Goal: Information Seeking & Learning: Learn about a topic

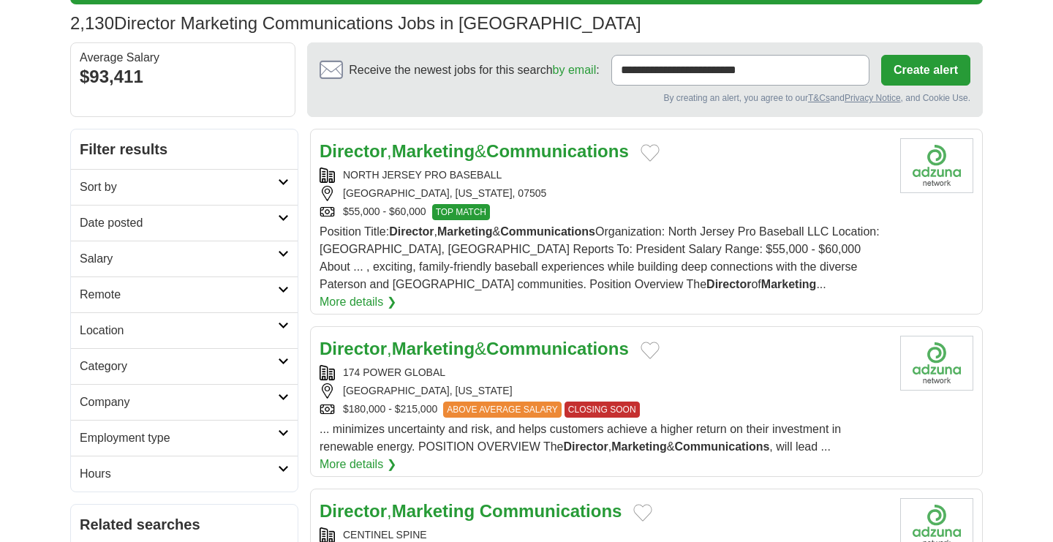
scroll to position [105, 0]
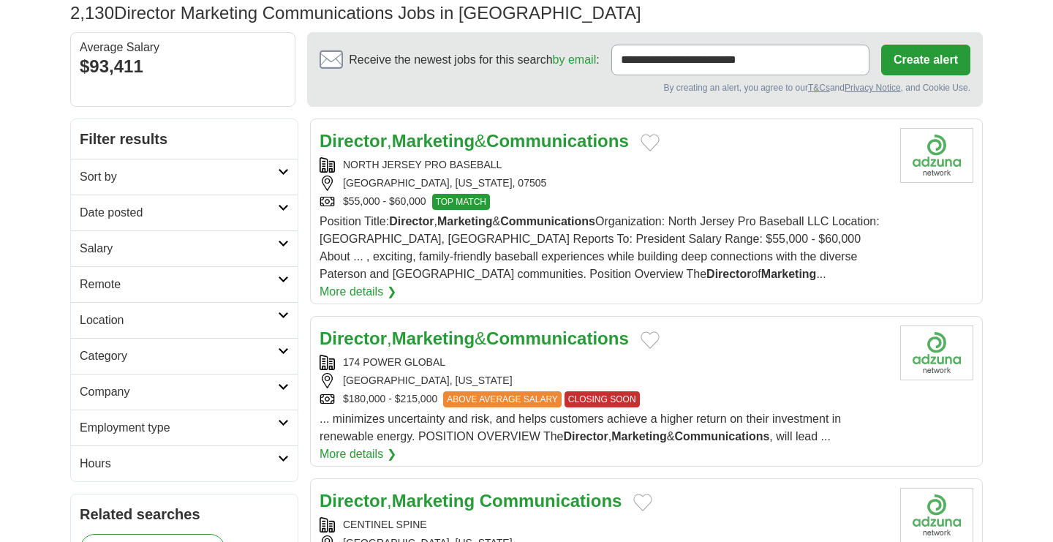
click at [167, 287] on h2 "Remote" at bounding box center [179, 285] width 198 height 18
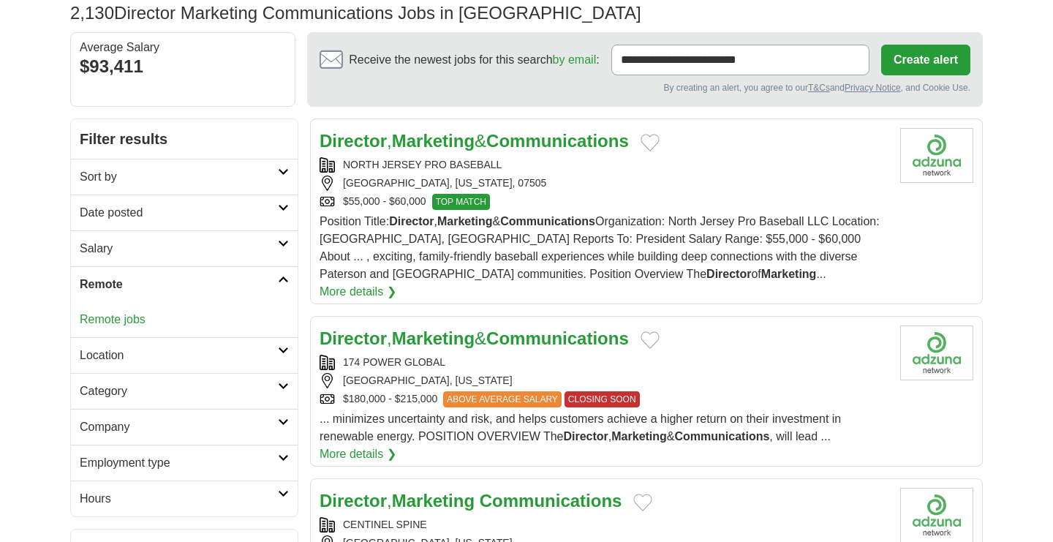
click at [115, 313] on link "Remote jobs" at bounding box center [113, 319] width 66 height 12
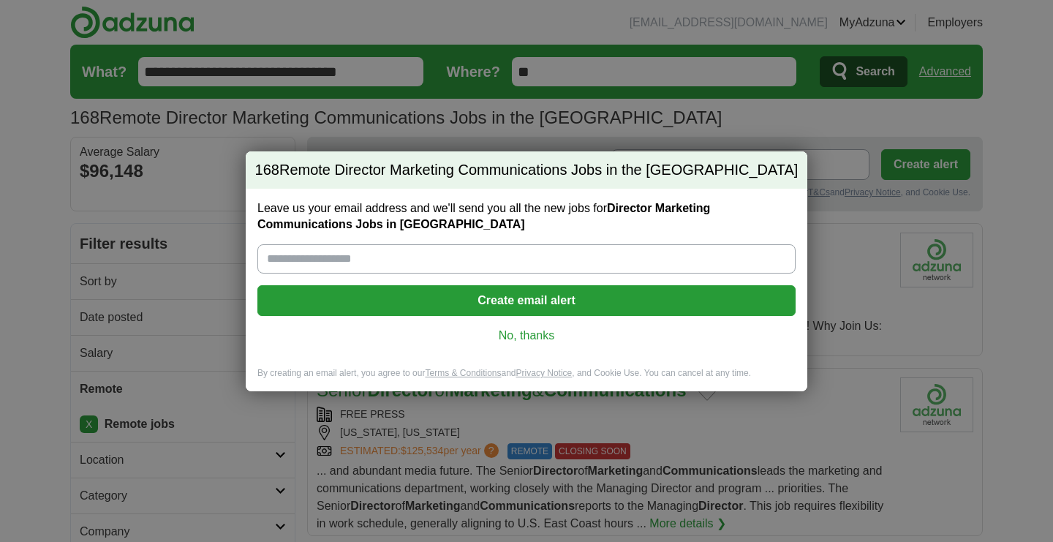
click at [534, 336] on link "No, thanks" at bounding box center [526, 336] width 515 height 16
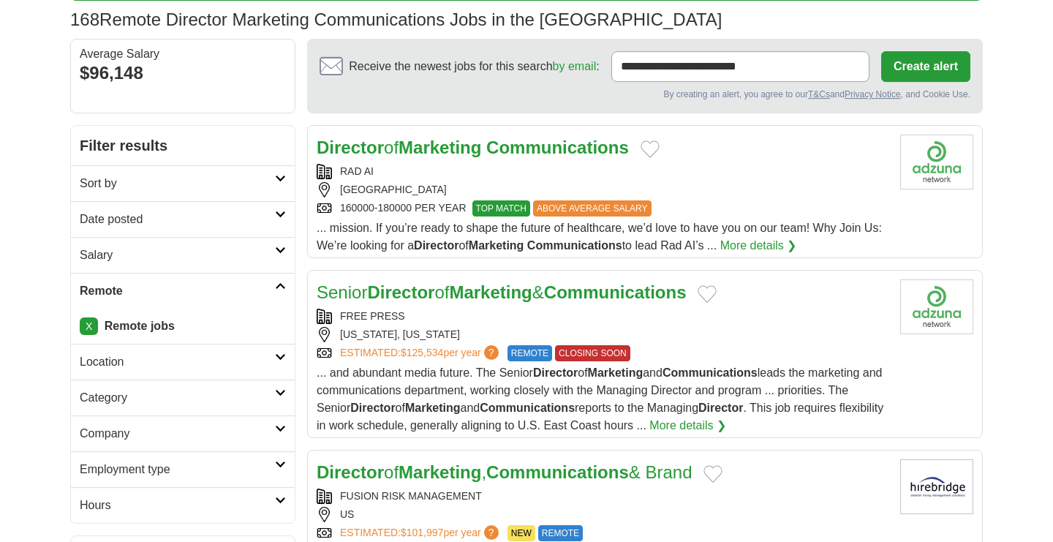
scroll to position [99, 0]
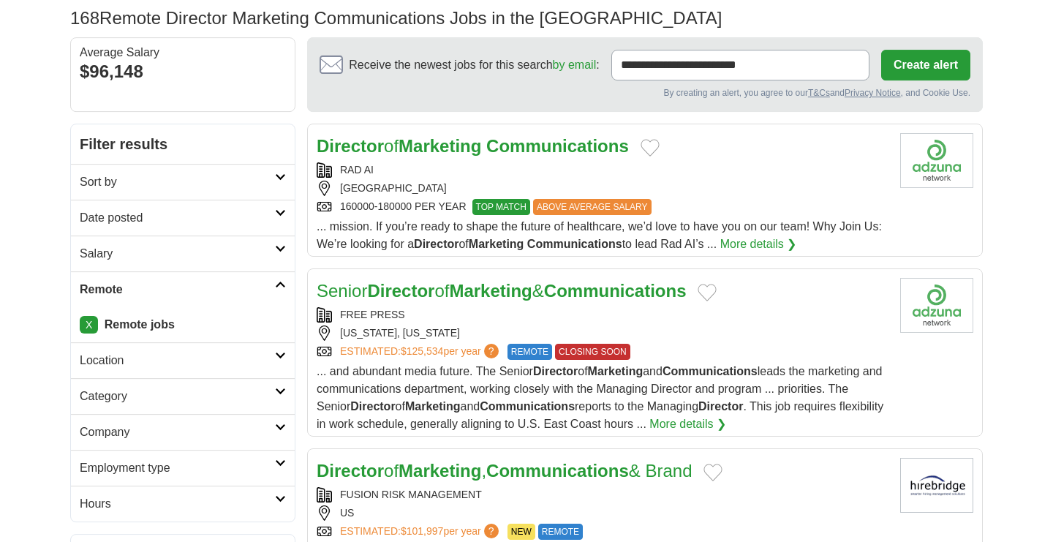
click at [83, 323] on link "X" at bounding box center [89, 325] width 18 height 18
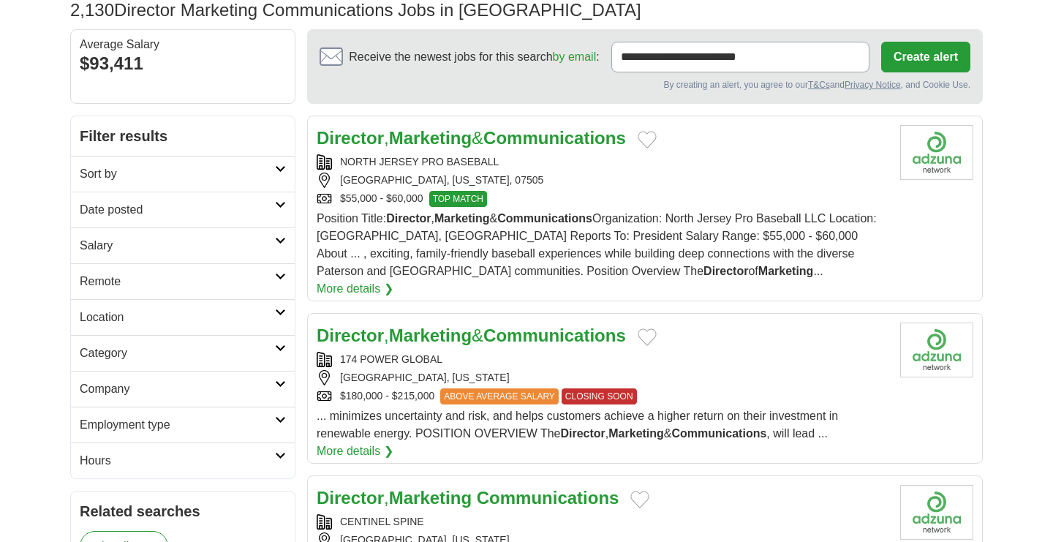
scroll to position [134, 0]
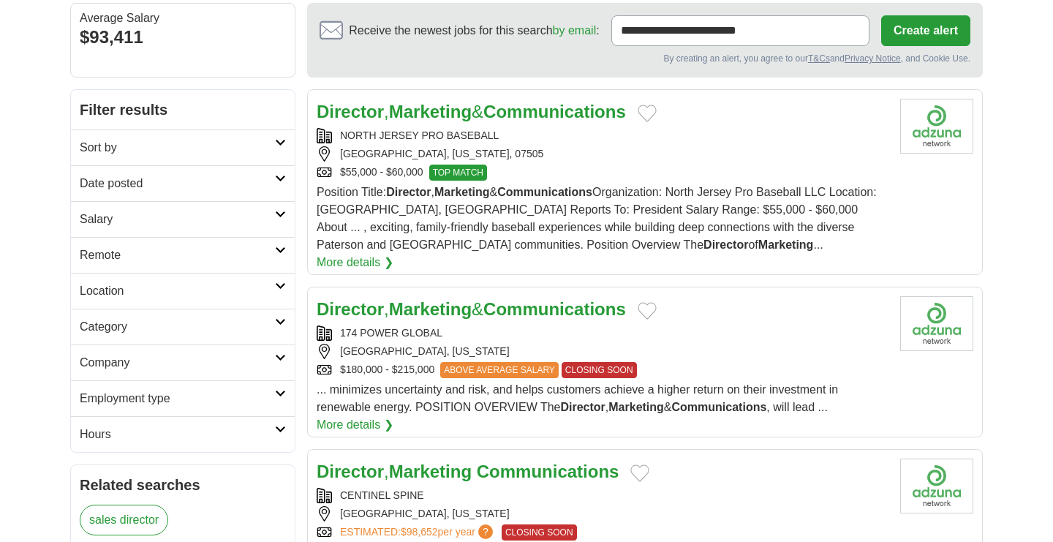
click at [128, 292] on h2 "Location" at bounding box center [177, 291] width 195 height 18
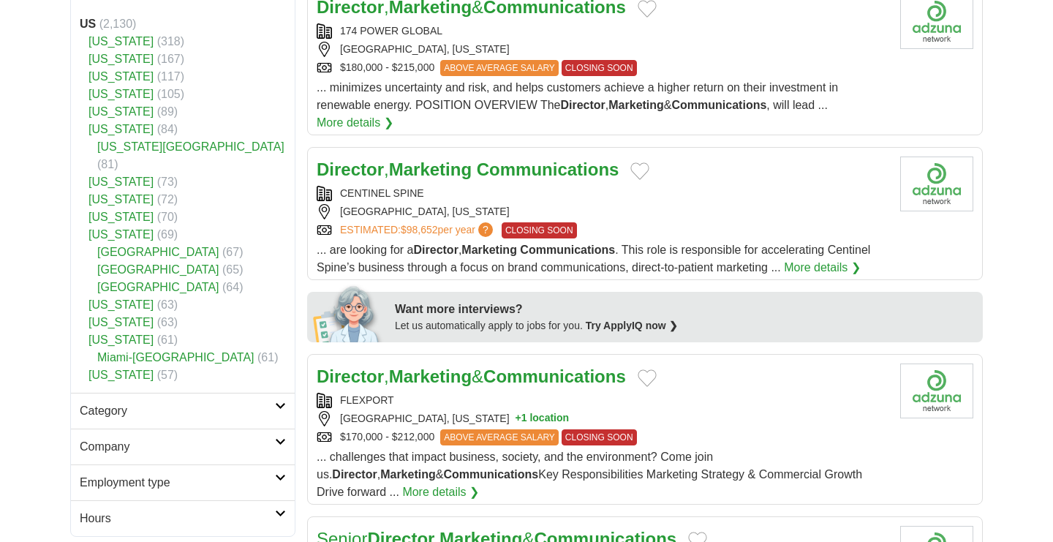
scroll to position [439, 0]
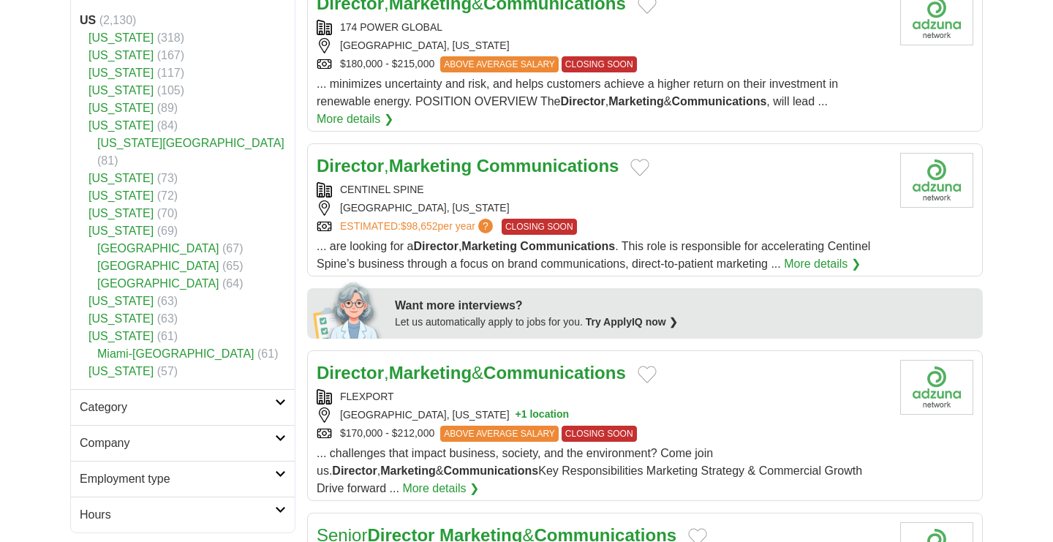
click at [123, 295] on link "Maryland" at bounding box center [120, 301] width 65 height 12
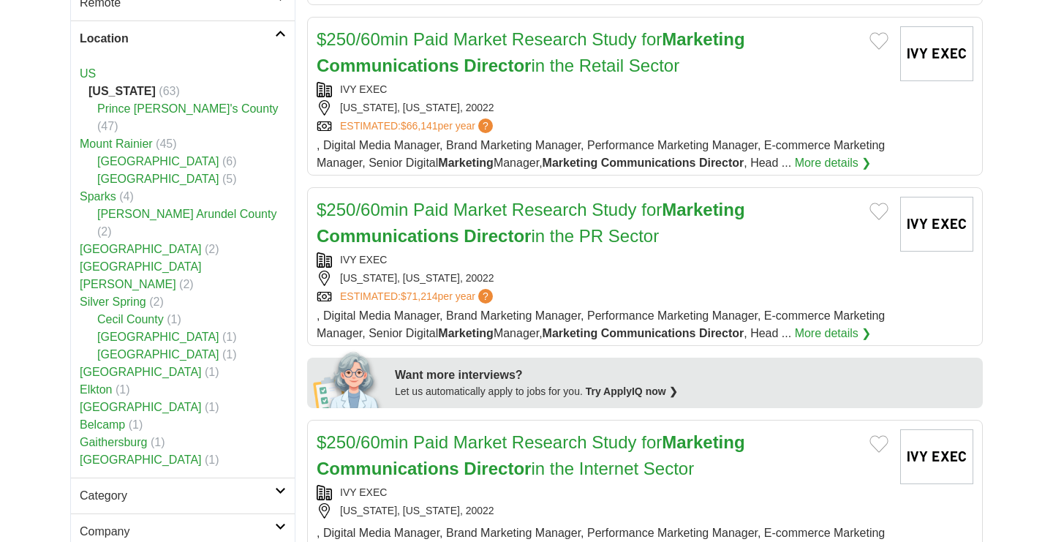
scroll to position [384, 0]
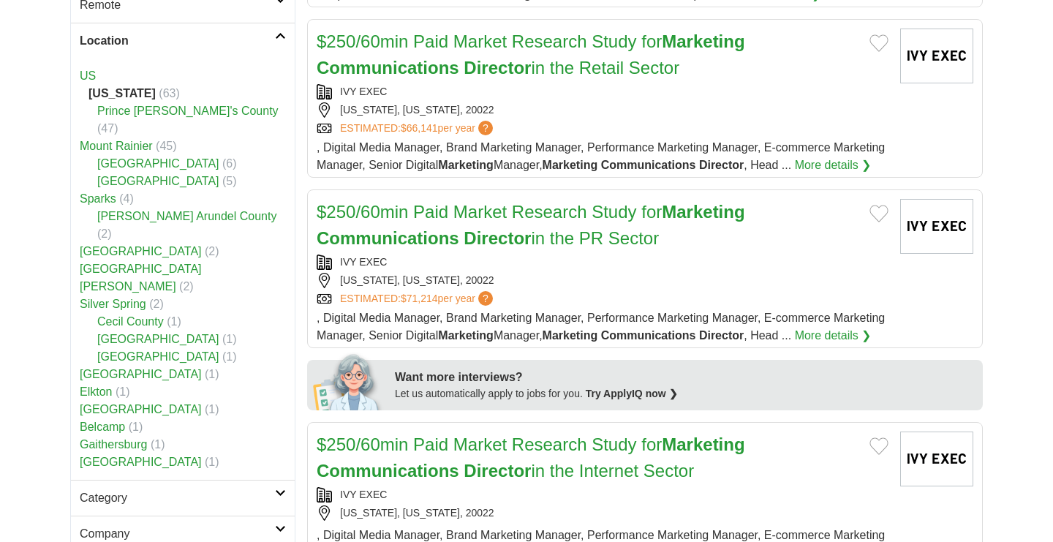
click at [91, 77] on link "US" at bounding box center [88, 75] width 16 height 12
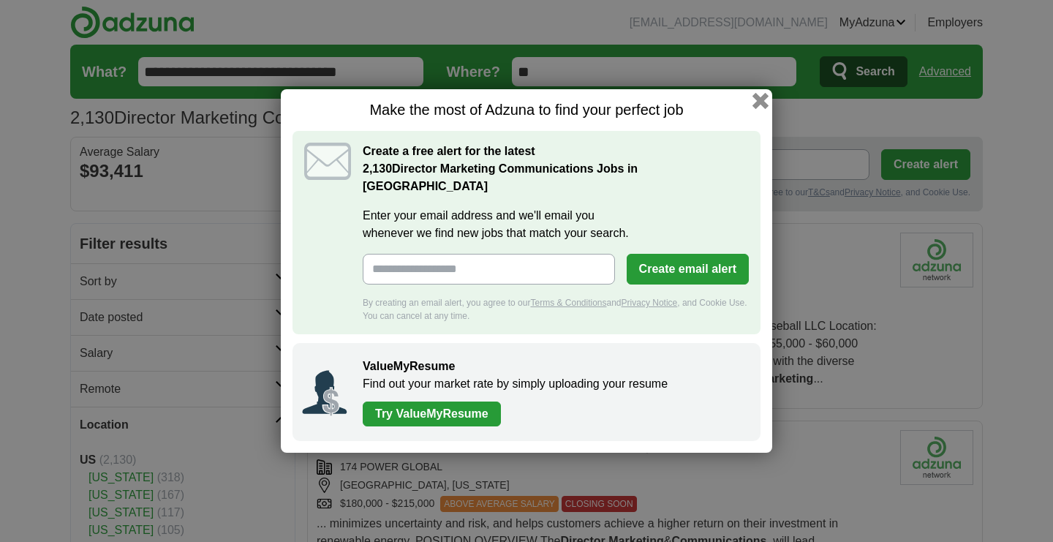
click at [760, 109] on button "button" at bounding box center [760, 101] width 16 height 16
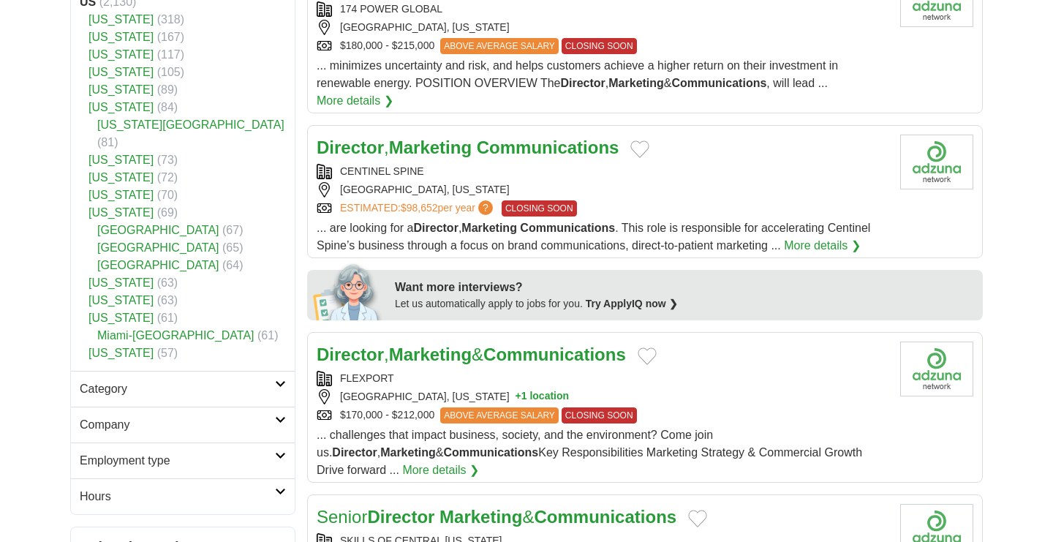
scroll to position [469, 0]
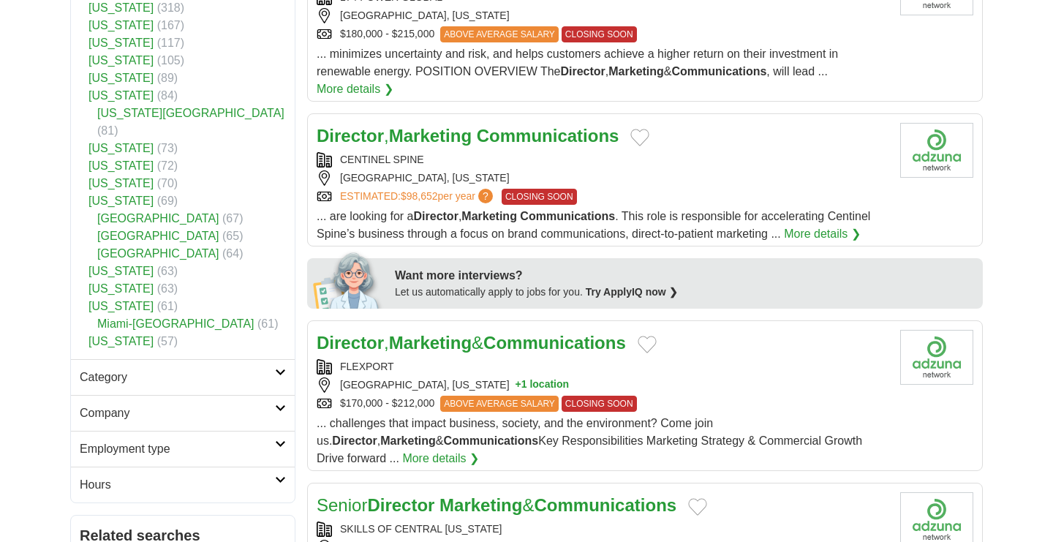
click at [138, 335] on link "[US_STATE]" at bounding box center [120, 341] width 65 height 12
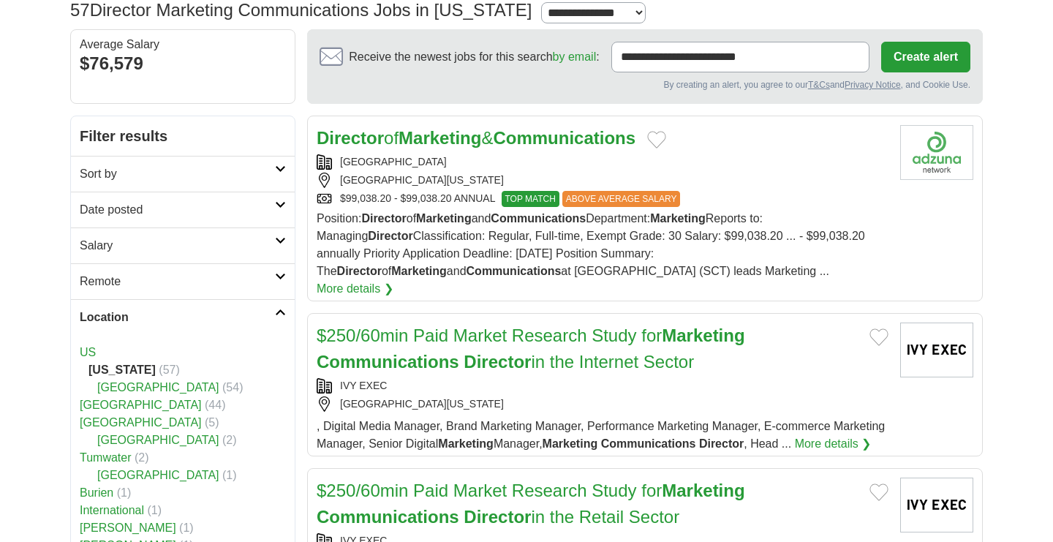
scroll to position [189, 0]
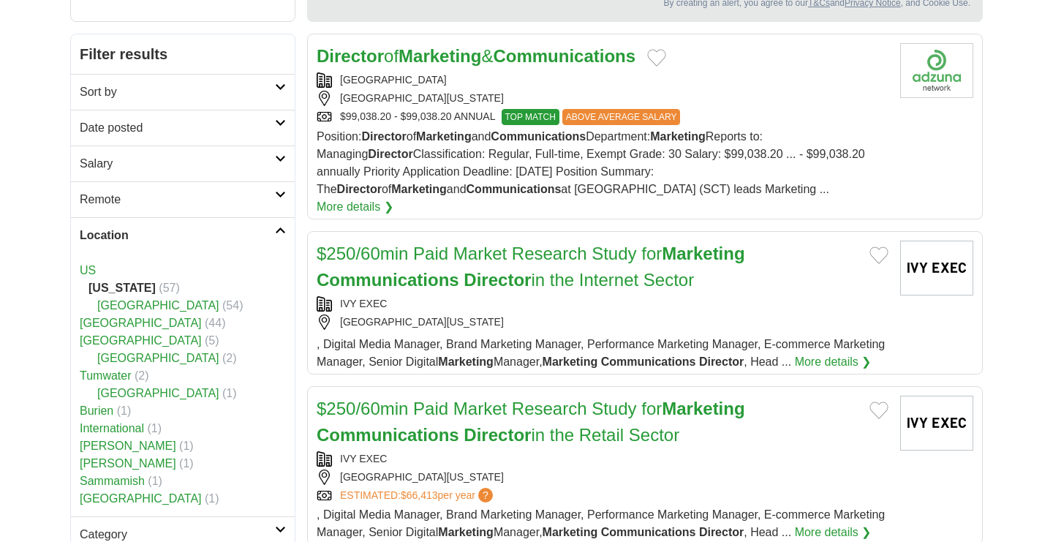
click at [86, 268] on link "US" at bounding box center [88, 270] width 16 height 12
